Goal: Task Accomplishment & Management: Manage account settings

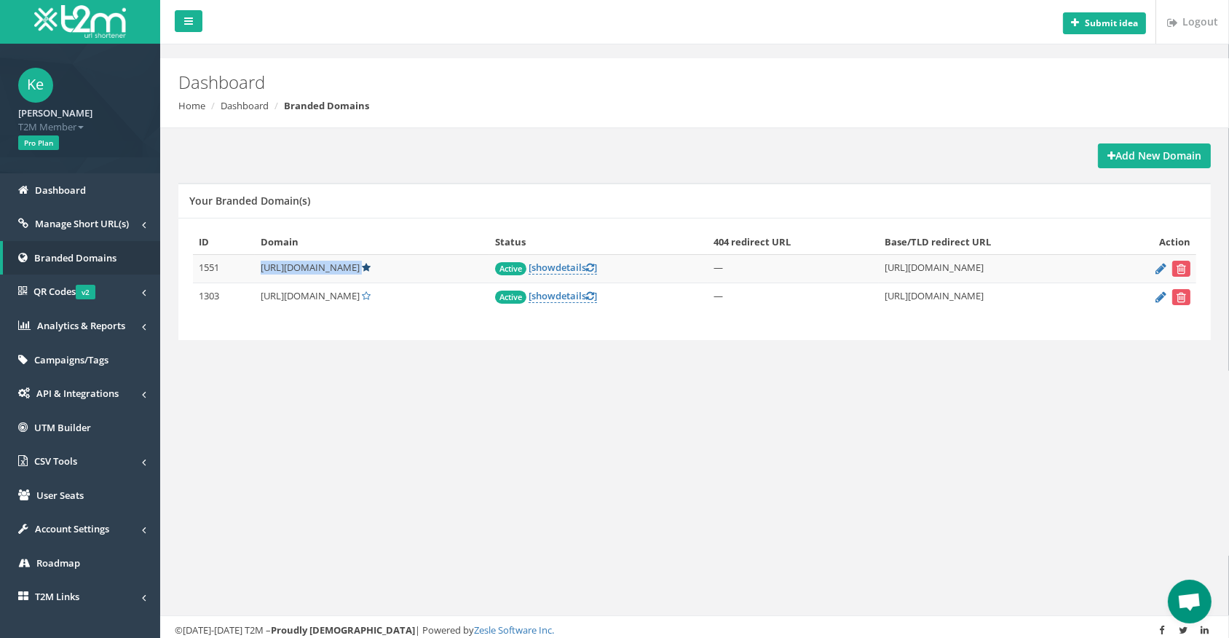
drag, startPoint x: 307, startPoint y: 269, endPoint x: 337, endPoint y: 269, distance: 29.9
click at [337, 269] on td "[URL][DOMAIN_NAME]" at bounding box center [372, 269] width 235 height 28
click at [362, 269] on icon at bounding box center [366, 267] width 9 height 9
click at [1162, 269] on icon at bounding box center [1161, 268] width 11 height 9
click at [1162, 299] on icon at bounding box center [1161, 296] width 11 height 9
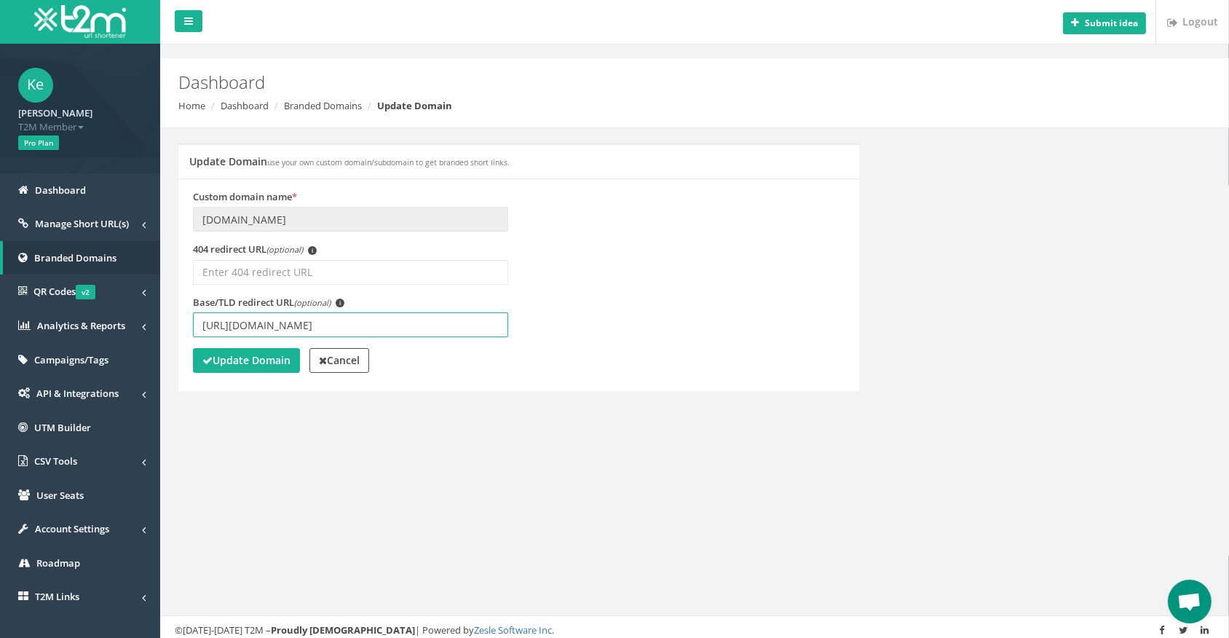
drag, startPoint x: 381, startPoint y: 327, endPoint x: 183, endPoint y: 321, distance: 198.2
click at [181, 321] on div "Custom domain name * [DOMAIN_NAME] 404 redirect URL (optional) i" at bounding box center [518, 284] width 681 height 213
drag, startPoint x: 411, startPoint y: 324, endPoint x: 465, endPoint y: 326, distance: 53.2
click at [478, 328] on input "[URL][DOMAIN_NAME]" at bounding box center [350, 324] width 315 height 25
drag, startPoint x: 410, startPoint y: 315, endPoint x: 114, endPoint y: 312, distance: 295.7
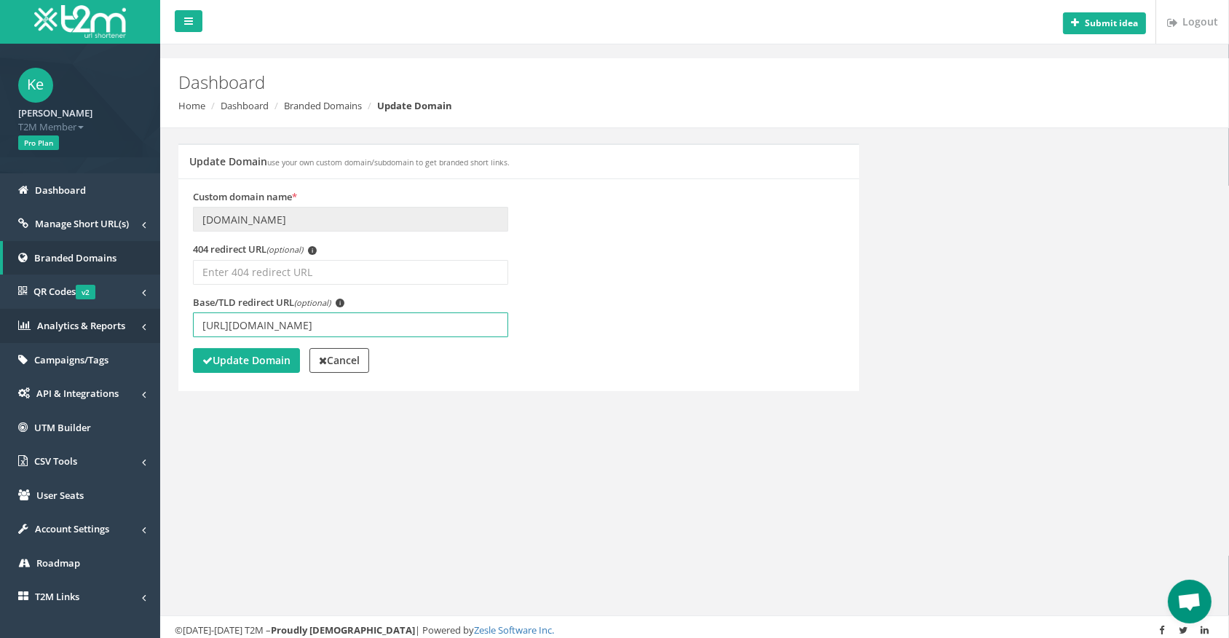
click at [114, 312] on div "Ke Kemal T2M Member Logout Pro Plan Dashboard Manage Short URL(s) All Short URL…" at bounding box center [614, 322] width 1229 height 645
click at [109, 222] on span "Manage Short URL(s)" at bounding box center [82, 223] width 94 height 13
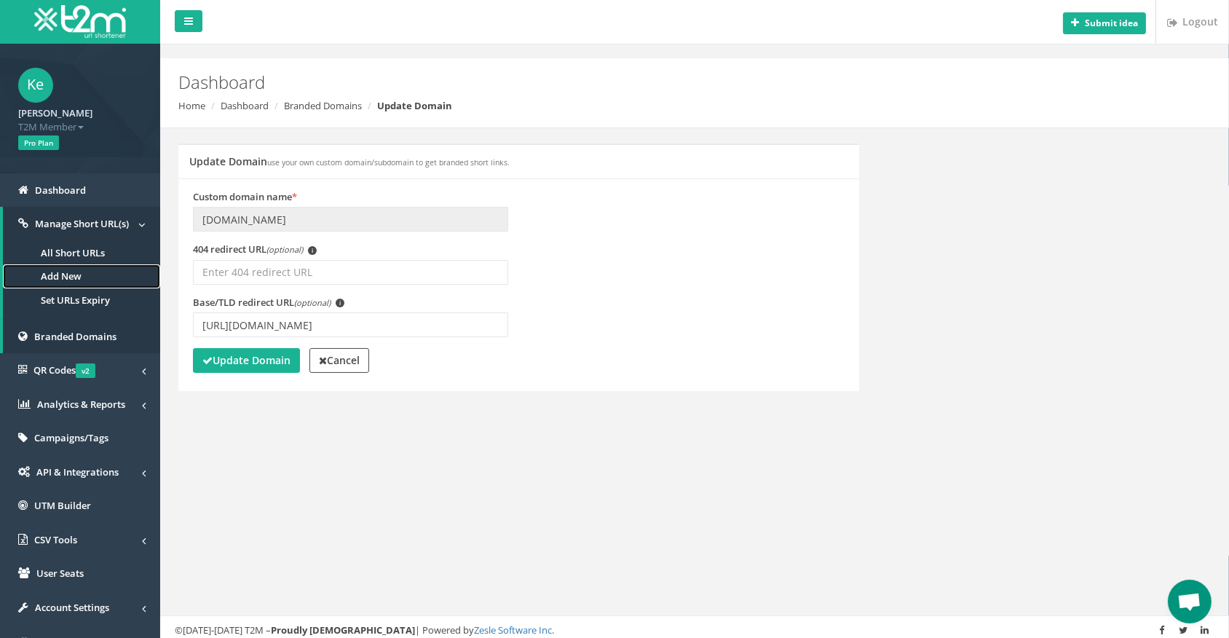
click at [68, 280] on link "Add New" at bounding box center [81, 276] width 157 height 24
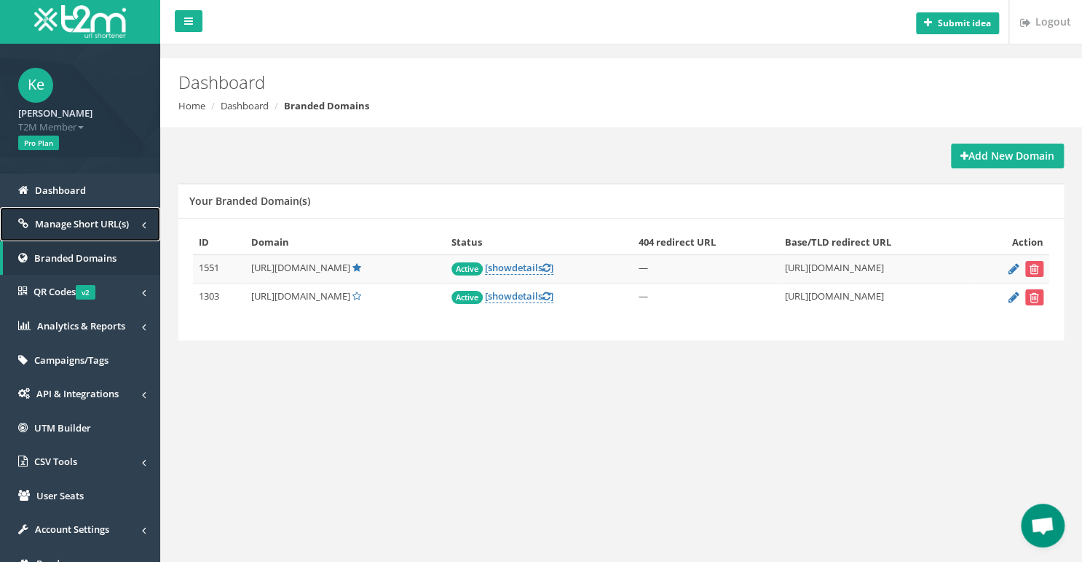
click at [111, 218] on span "Manage Short URL(s)" at bounding box center [82, 223] width 94 height 13
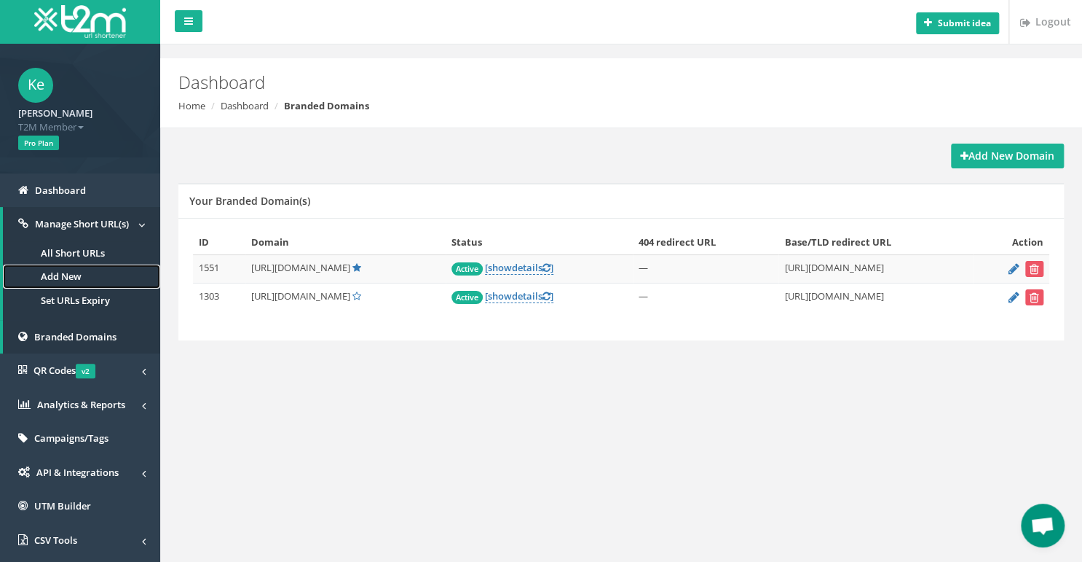
click at [70, 280] on link "Add New" at bounding box center [81, 276] width 157 height 24
click at [38, 93] on span "Ke" at bounding box center [35, 85] width 35 height 35
click at [44, 116] on strong "[PERSON_NAME]" at bounding box center [55, 112] width 74 height 13
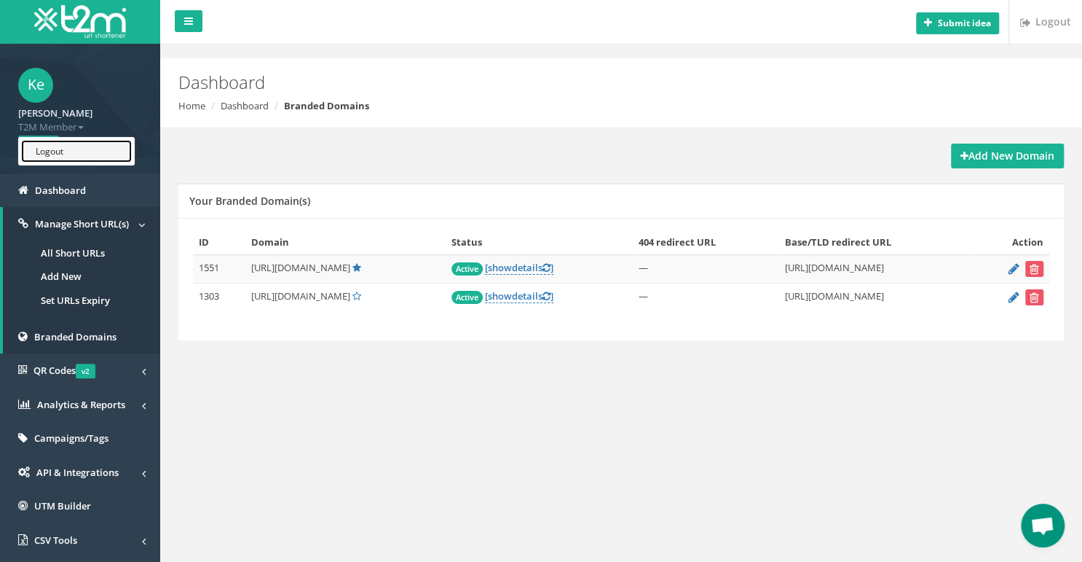
click at [57, 150] on link "Logout" at bounding box center [76, 151] width 111 height 23
